Goal: Task Accomplishment & Management: Manage account settings

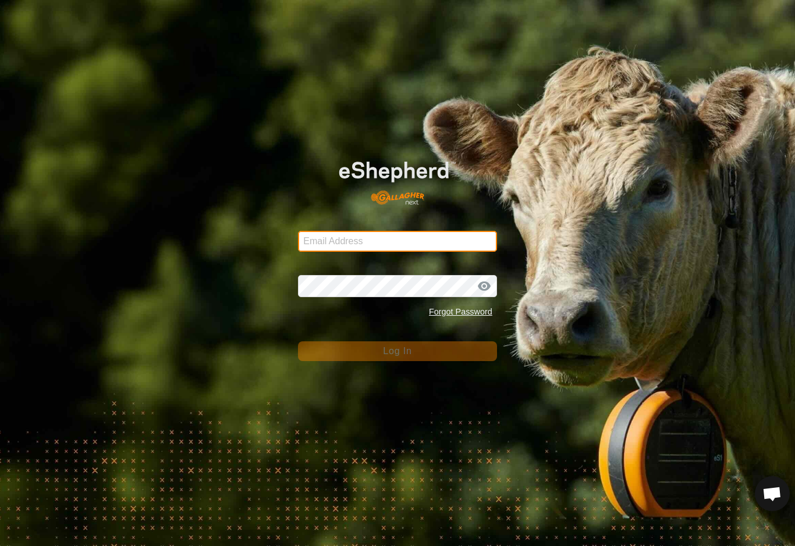
click at [473, 233] on input "Email Address" at bounding box center [397, 241] width 199 height 21
type input "Baribun@outlook.com"
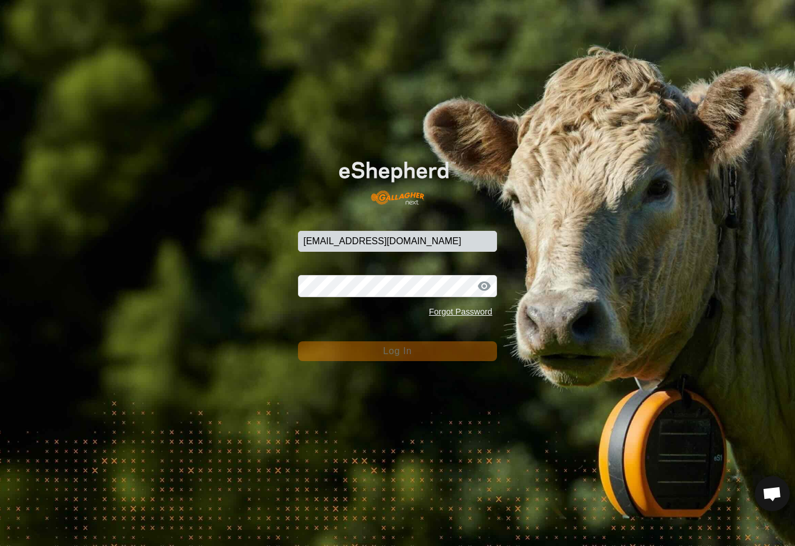
click at [397, 351] on button "Log In" at bounding box center [397, 351] width 199 height 20
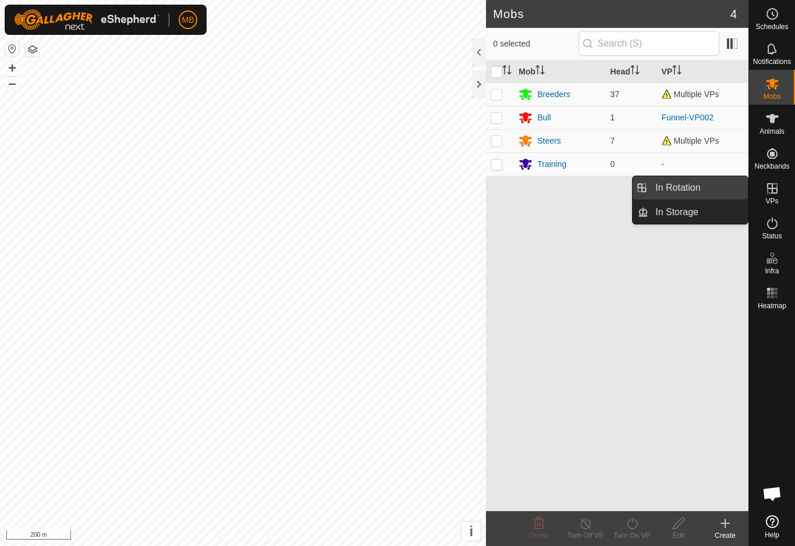
click at [710, 191] on link "In Rotation" at bounding box center [697, 187] width 99 height 23
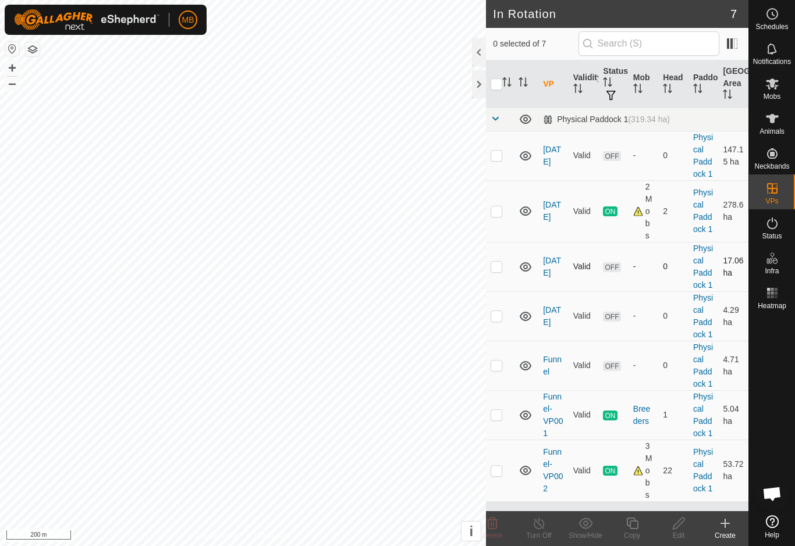
click at [504, 269] on td at bounding box center [500, 266] width 28 height 49
checkbox input "true"
click at [497, 324] on td at bounding box center [500, 315] width 28 height 49
checkbox input "true"
click at [503, 368] on td at bounding box center [500, 365] width 28 height 49
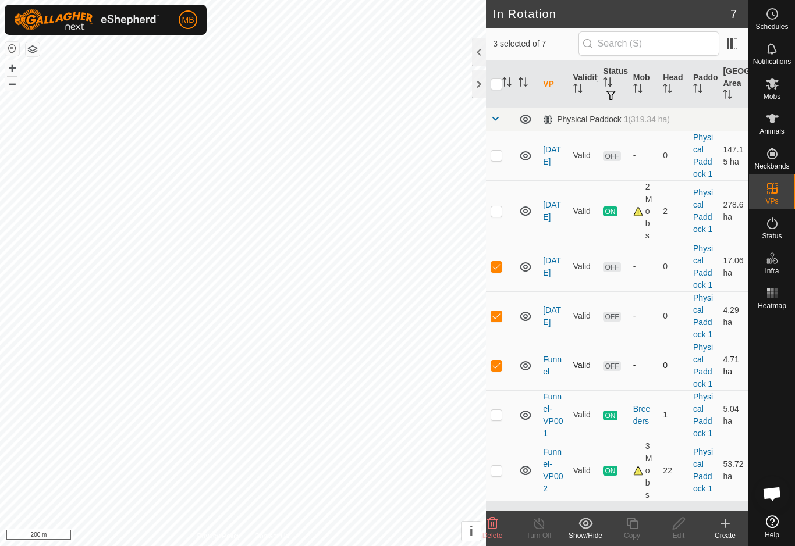
checkbox input "true"
click at [496, 529] on icon at bounding box center [492, 524] width 11 height 12
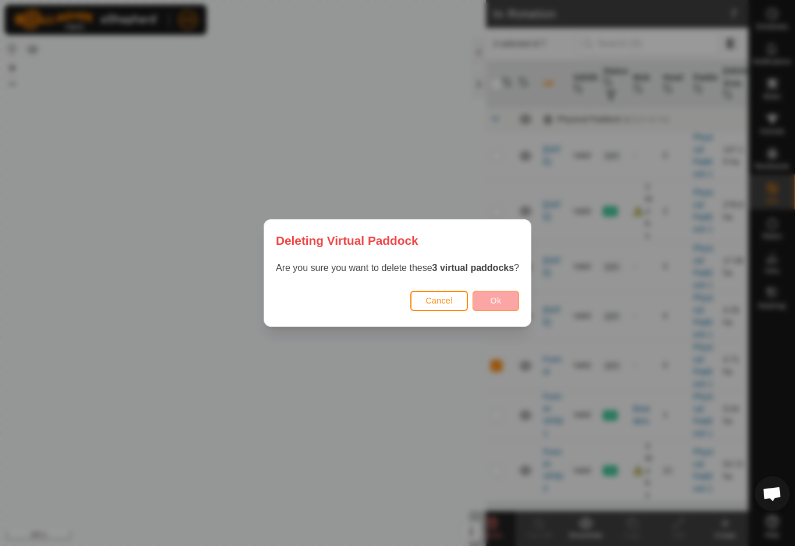
click at [515, 299] on button "Ok" at bounding box center [495, 301] width 47 height 20
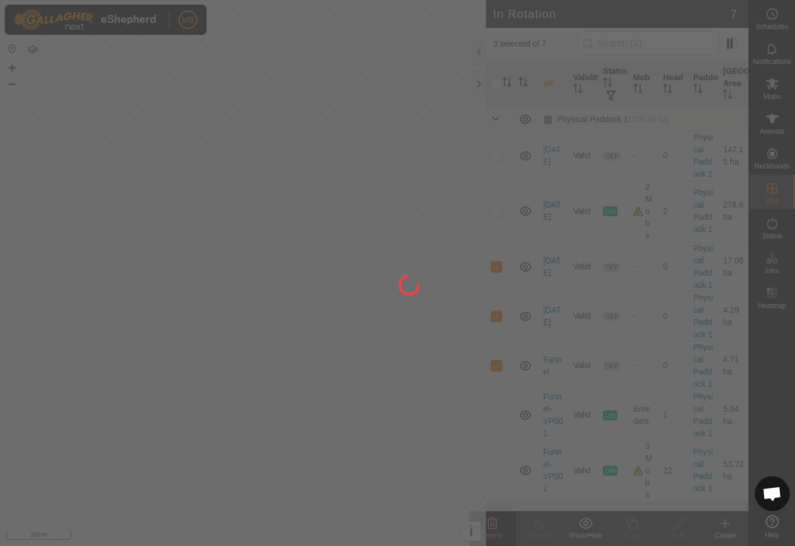
checkbox input "false"
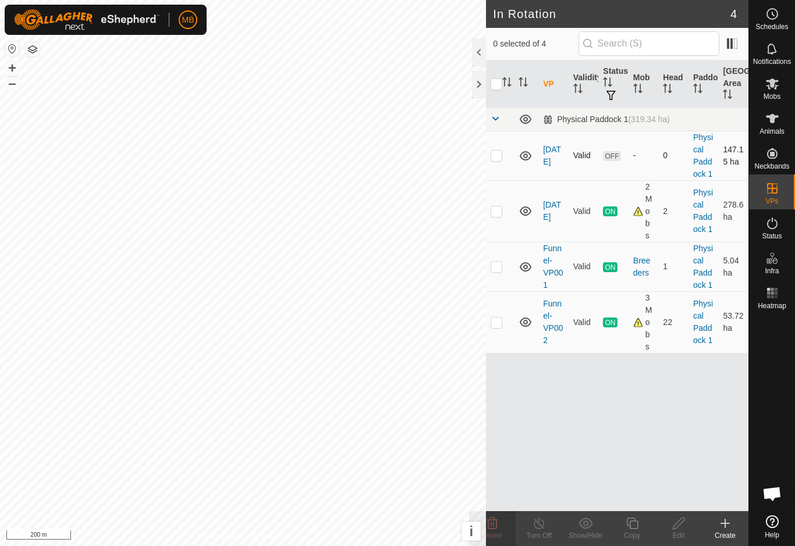
click at [491, 166] on td at bounding box center [500, 155] width 28 height 49
click at [502, 526] on delete-svg-icon at bounding box center [492, 523] width 47 height 14
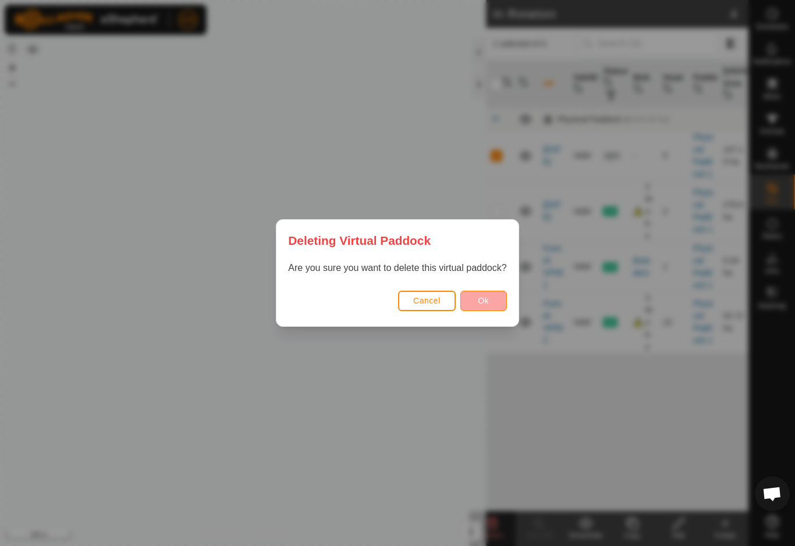
click at [490, 310] on button "Ok" at bounding box center [483, 301] width 47 height 20
checkbox input "false"
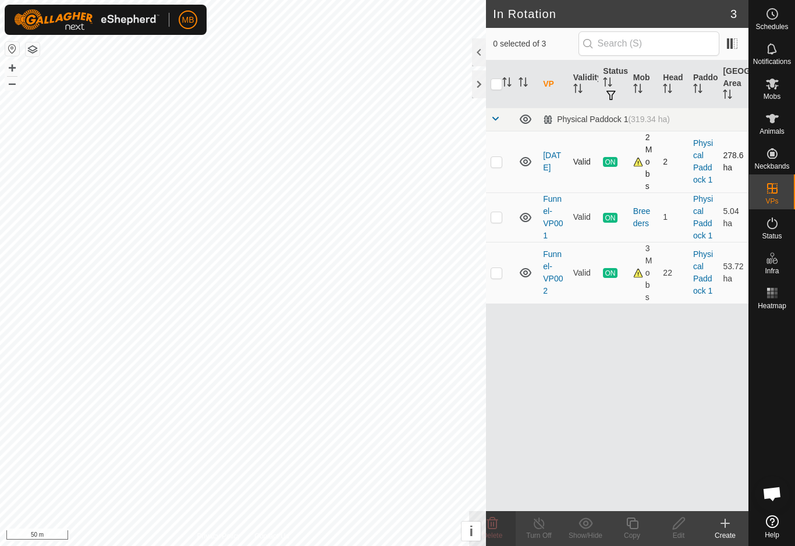
click at [499, 176] on td at bounding box center [500, 162] width 28 height 62
click at [496, 166] on p-checkbox at bounding box center [496, 161] width 12 height 9
checkbox input "false"
click at [500, 282] on td at bounding box center [500, 273] width 28 height 62
click at [499, 272] on p-checkbox at bounding box center [496, 272] width 12 height 9
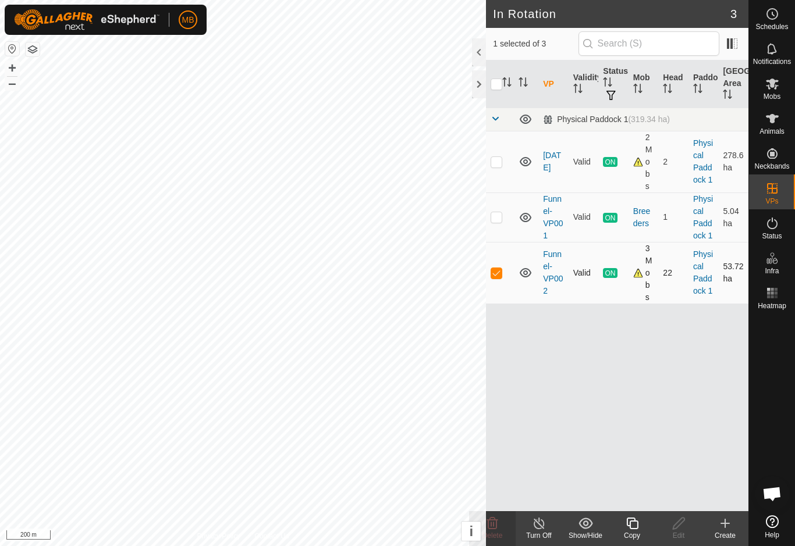
checkbox input "false"
click at [496, 220] on p-checkbox at bounding box center [496, 216] width 12 height 9
click at [502, 218] on p-checkbox at bounding box center [496, 216] width 12 height 9
checkbox input "false"
click at [765, 124] on icon at bounding box center [772, 119] width 14 height 14
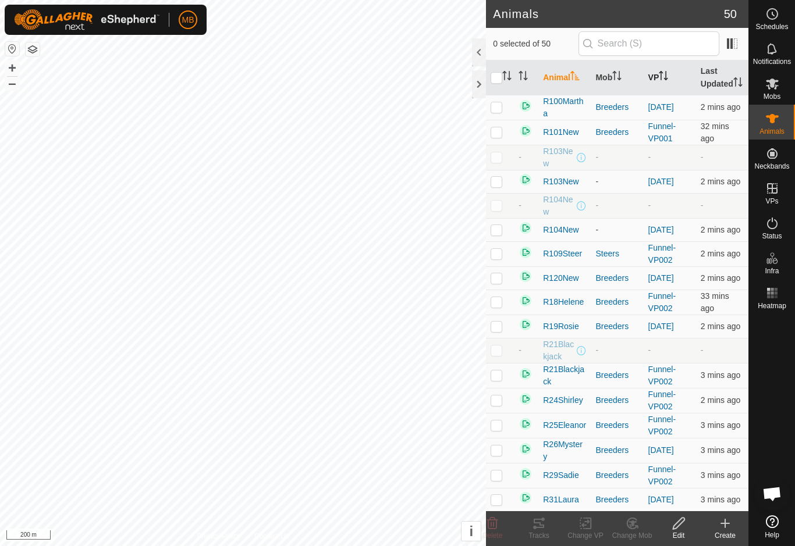
click at [677, 83] on th "VP" at bounding box center [669, 77] width 52 height 35
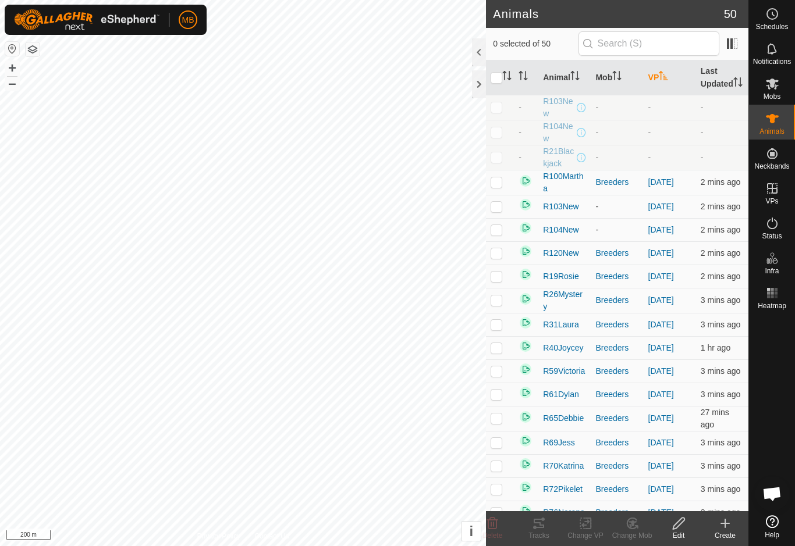
click at [658, 88] on th "VP" at bounding box center [669, 77] width 52 height 35
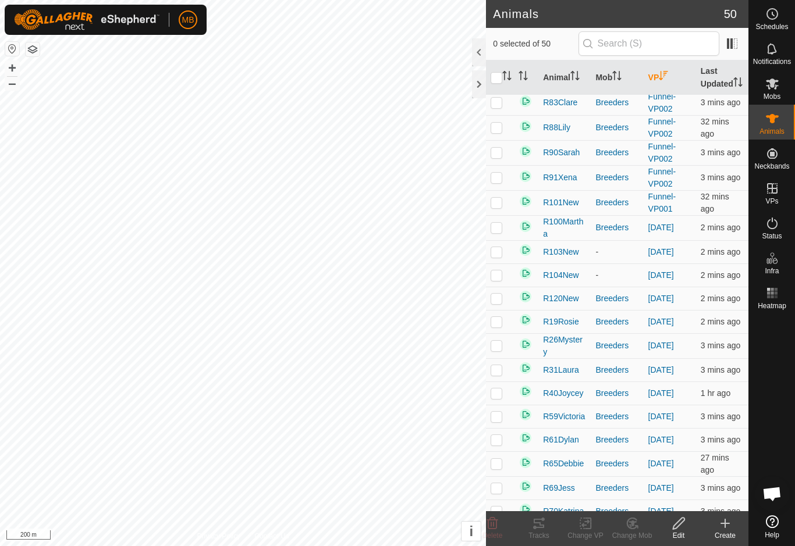
scroll to position [442, 0]
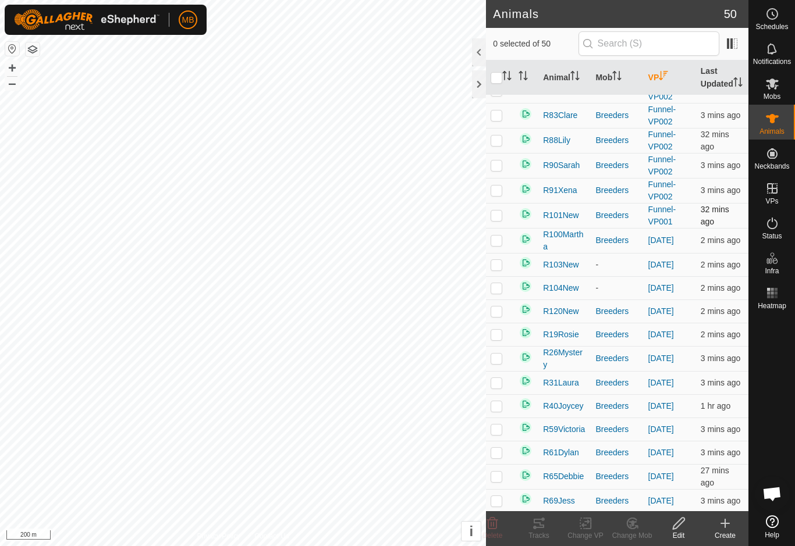
click at [498, 228] on td at bounding box center [500, 215] width 28 height 25
checkbox input "true"
click at [589, 529] on icon at bounding box center [587, 523] width 5 height 10
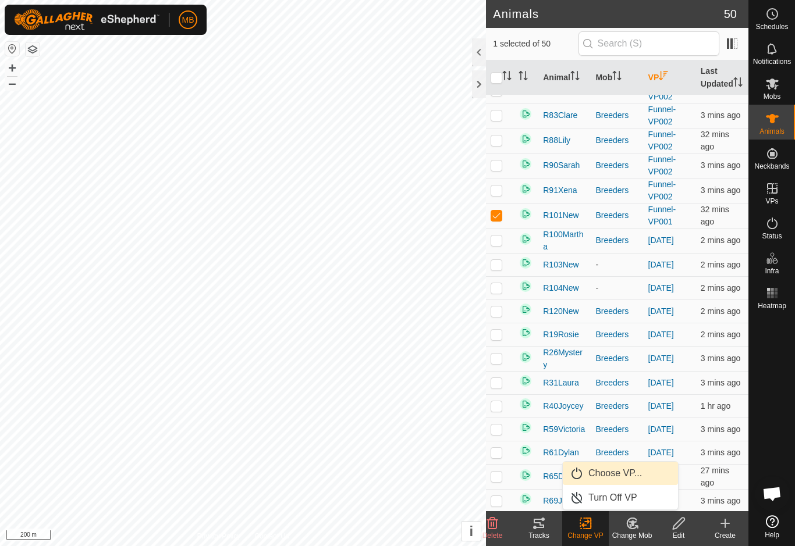
click at [639, 474] on span "Choose VP..." at bounding box center [615, 473] width 54 height 14
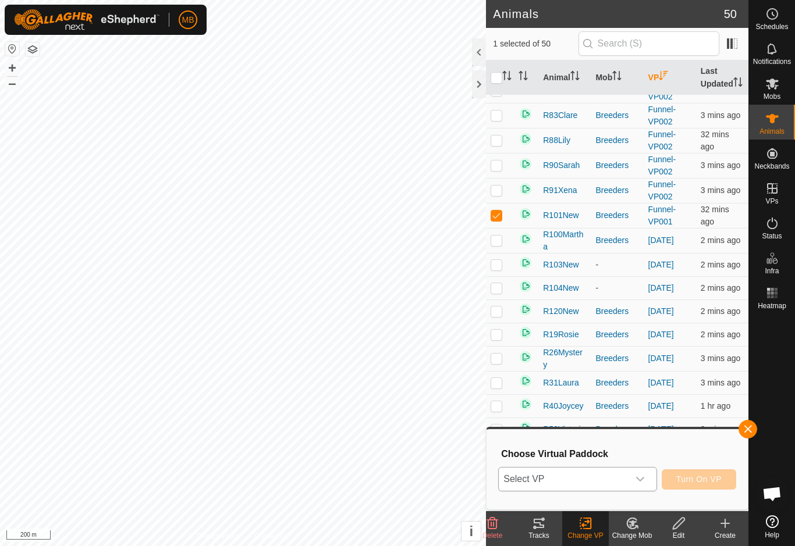
click at [622, 480] on span "Select VP" at bounding box center [562, 479] width 129 height 23
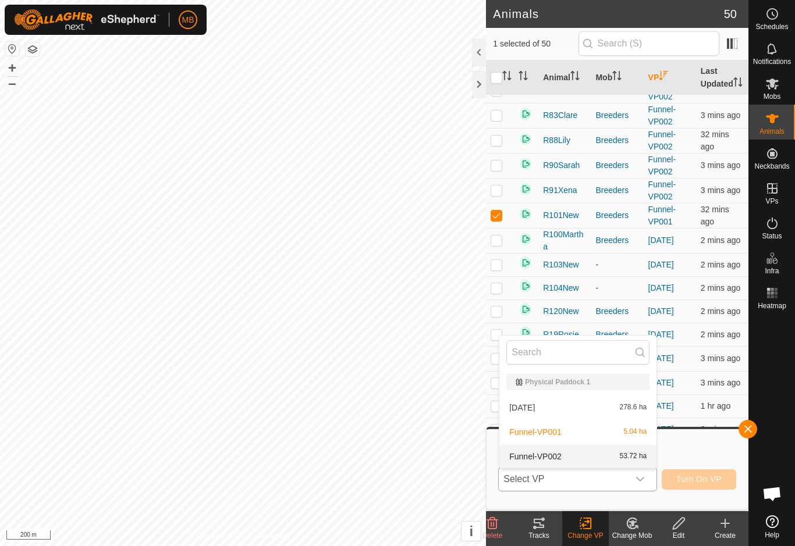
click at [617, 455] on div "Funnel-VP002 53.72 ha" at bounding box center [577, 457] width 143 height 14
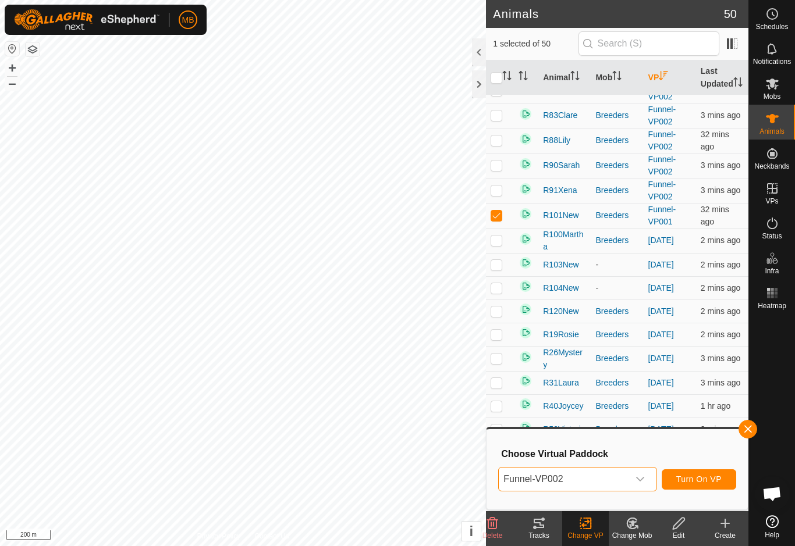
click at [722, 480] on button "Turn On VP" at bounding box center [698, 479] width 74 height 20
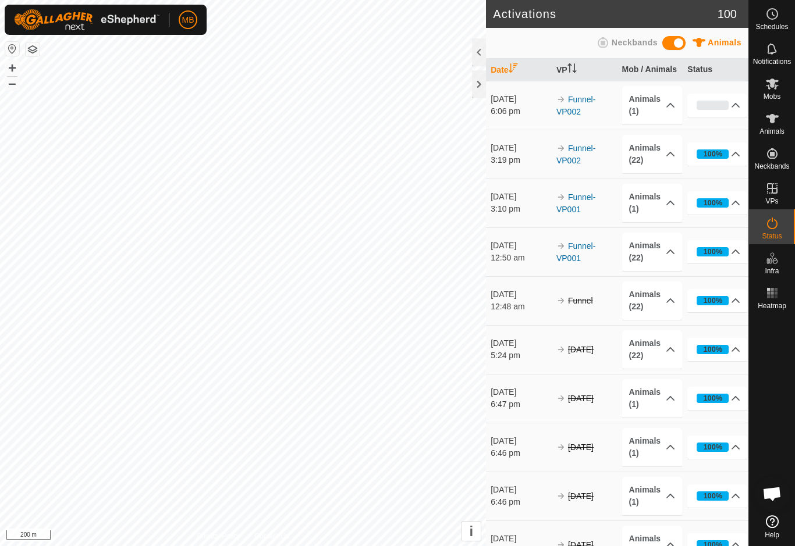
click at [779, 126] on es-animals-svg-icon at bounding box center [771, 118] width 21 height 19
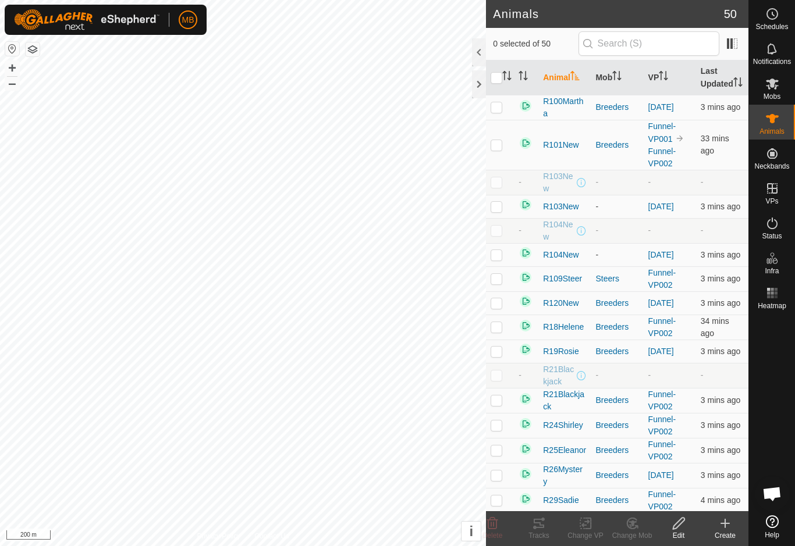
click at [569, 92] on th "Animal" at bounding box center [564, 77] width 52 height 35
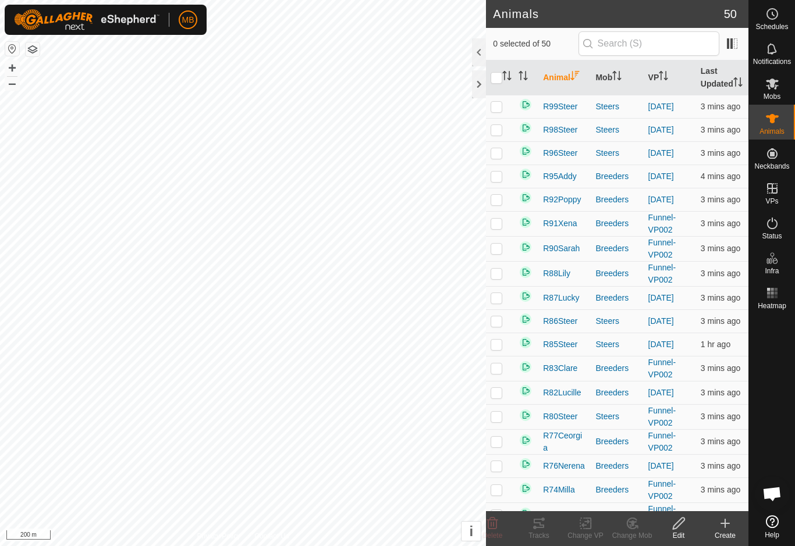
click at [572, 82] on p-sorticon "Activate to sort" at bounding box center [574, 77] width 9 height 9
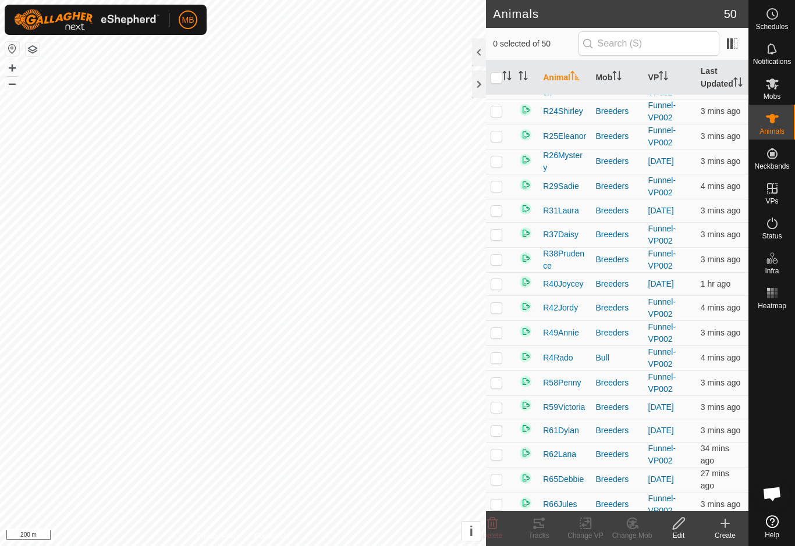
scroll to position [313, 0]
click at [479, 97] on div at bounding box center [479, 84] width 14 height 28
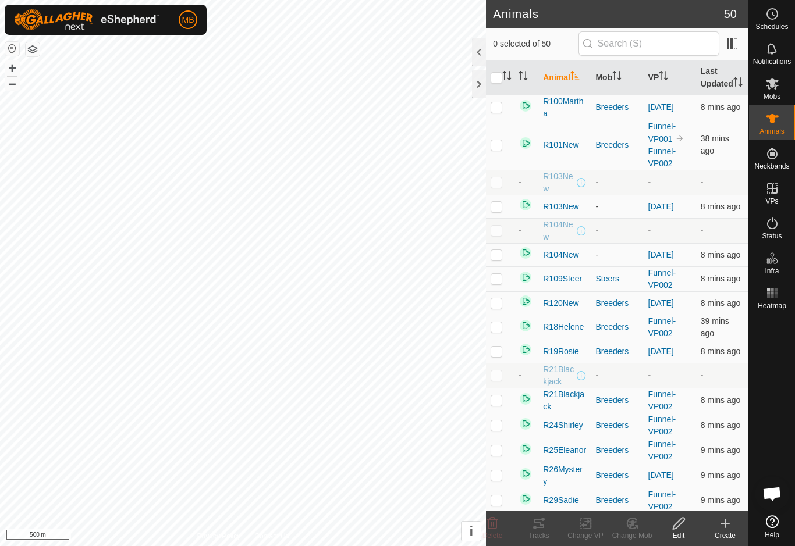
click at [574, 70] on th "Animal" at bounding box center [564, 77] width 52 height 35
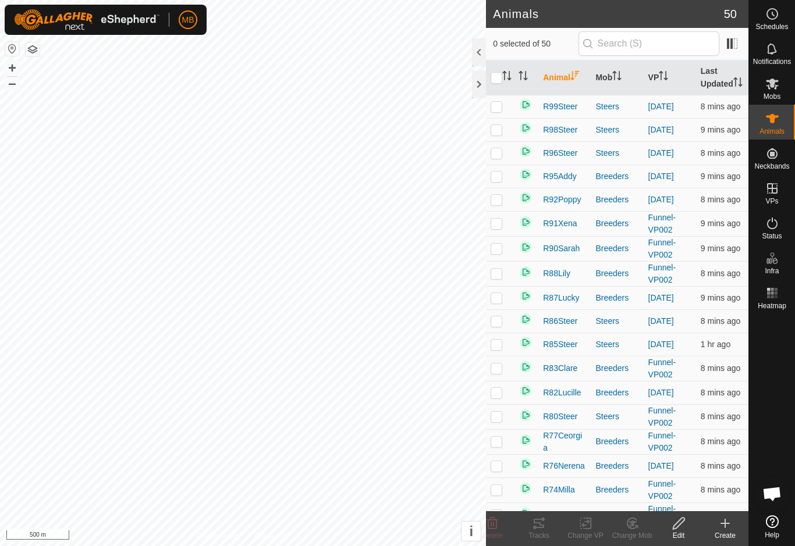
click at [563, 83] on th "Animal" at bounding box center [564, 77] width 52 height 35
